Goal: Complete application form

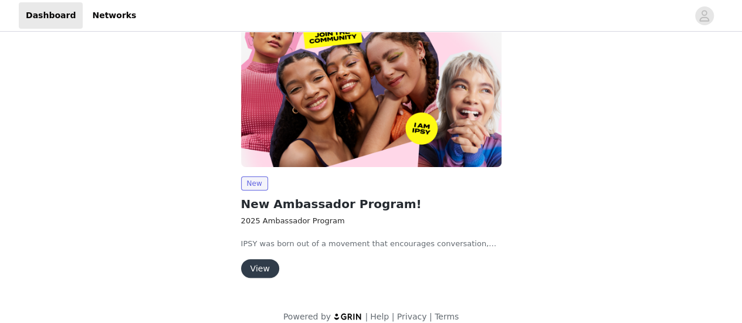
scroll to position [89, 0]
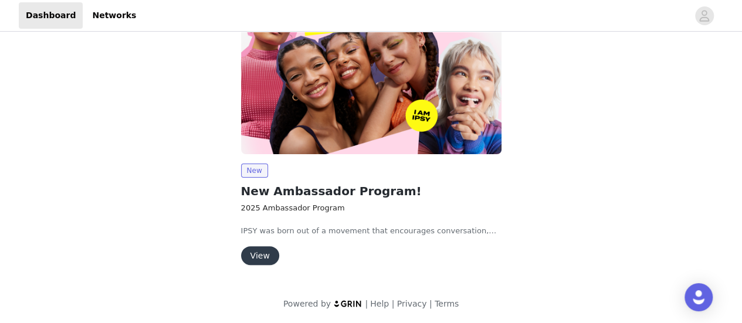
click at [261, 254] on button "View" at bounding box center [260, 255] width 38 height 19
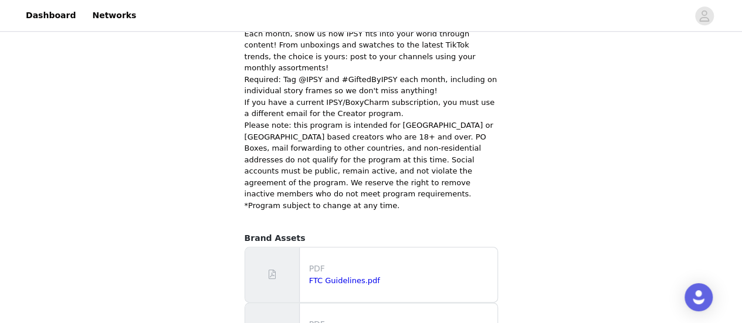
scroll to position [578, 0]
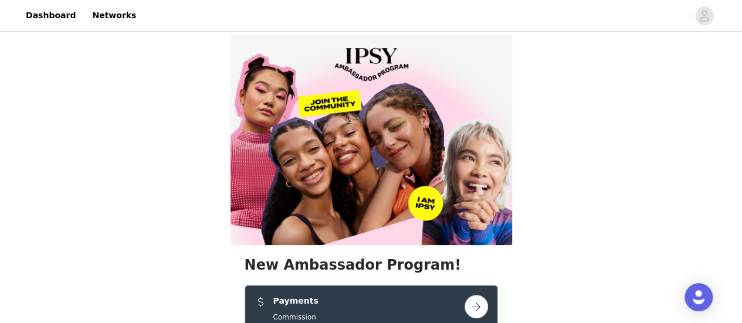
click at [478, 295] on button "button" at bounding box center [476, 306] width 23 height 23
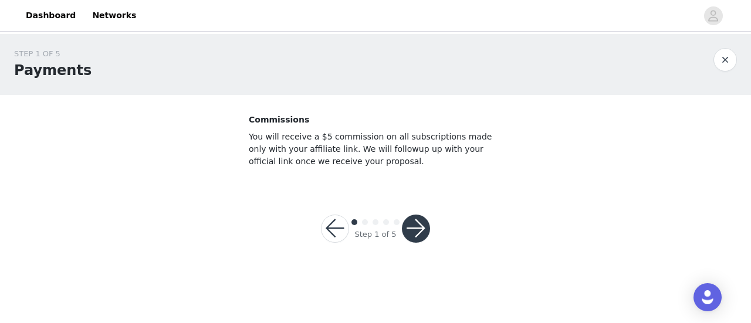
click at [416, 226] on button "button" at bounding box center [416, 229] width 28 height 28
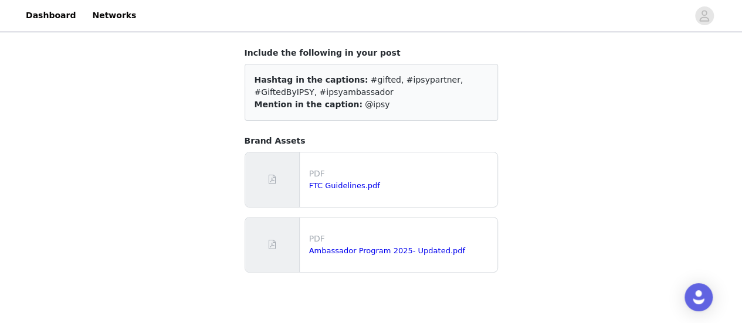
scroll to position [117, 0]
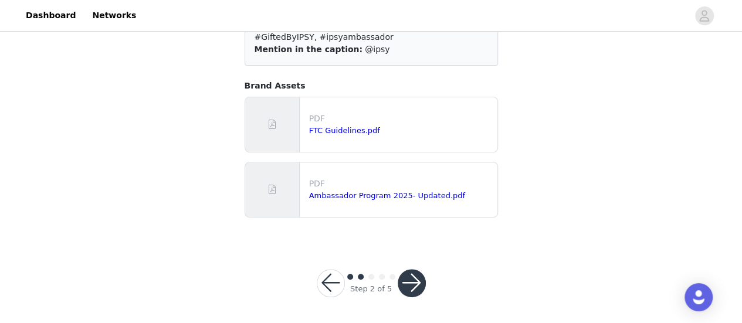
click at [416, 275] on button "button" at bounding box center [412, 283] width 28 height 28
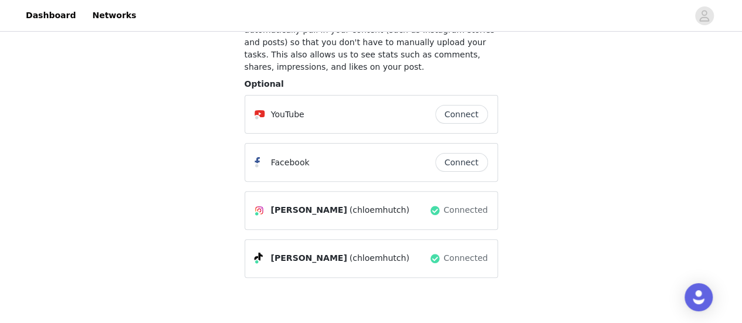
scroll to position [145, 0]
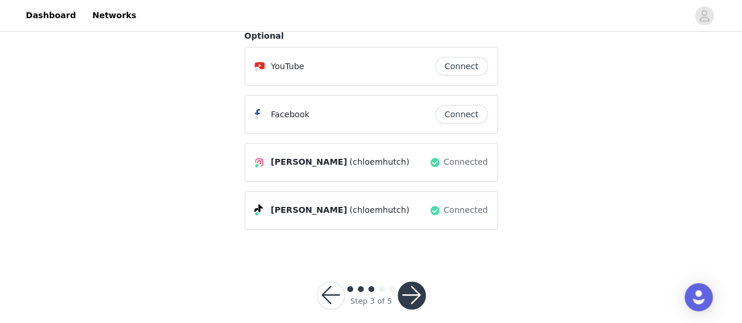
click at [415, 282] on button "button" at bounding box center [412, 296] width 28 height 28
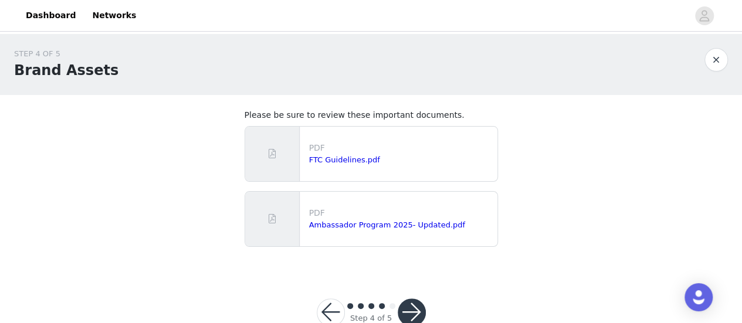
scroll to position [30, 0]
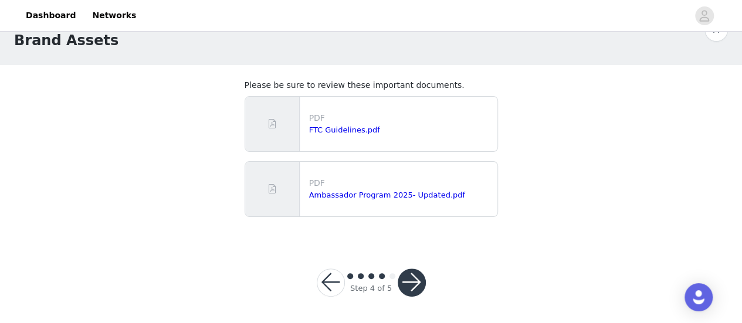
click at [412, 282] on button "button" at bounding box center [412, 283] width 28 height 28
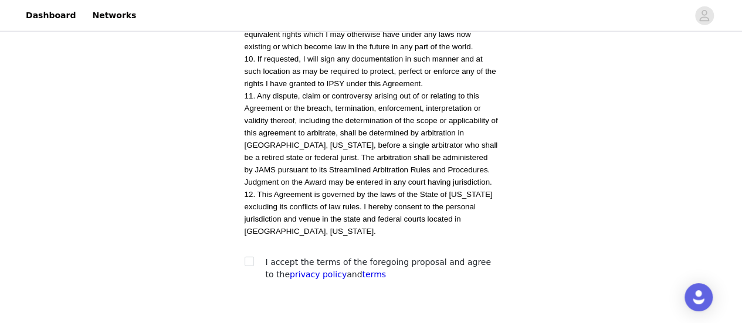
scroll to position [1586, 0]
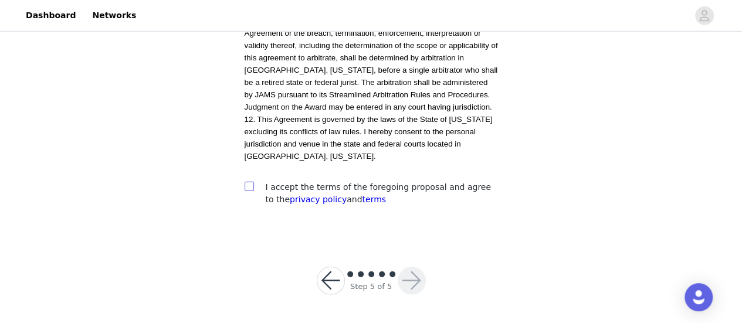
click at [250, 190] on input "checkbox" at bounding box center [249, 186] width 8 height 8
checkbox input "true"
click at [410, 279] on button "button" at bounding box center [412, 281] width 28 height 28
